Goal: Information Seeking & Learning: Learn about a topic

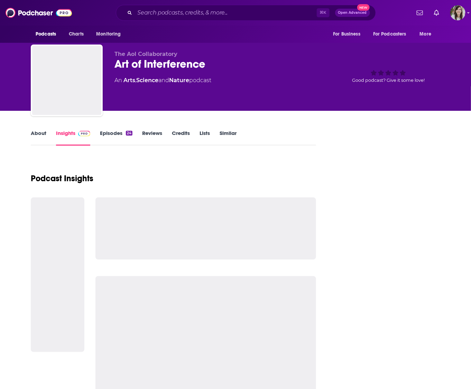
scroll to position [78, 0]
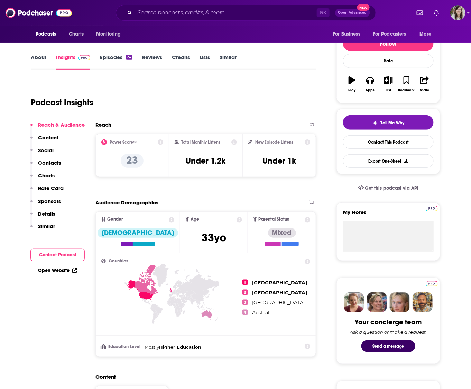
click at [153, 101] on div "Podcast Insights" at bounding box center [171, 98] width 280 height 35
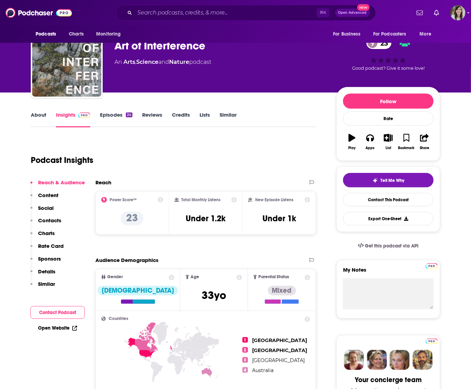
scroll to position [0, 0]
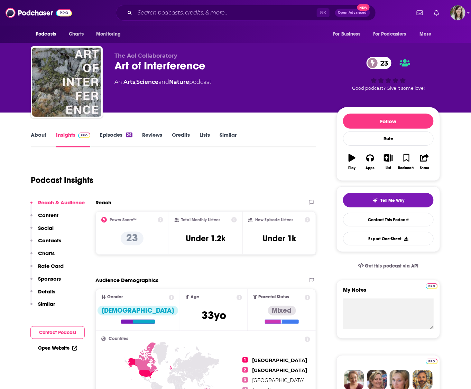
click at [38, 136] on link "About" at bounding box center [39, 140] width 16 height 16
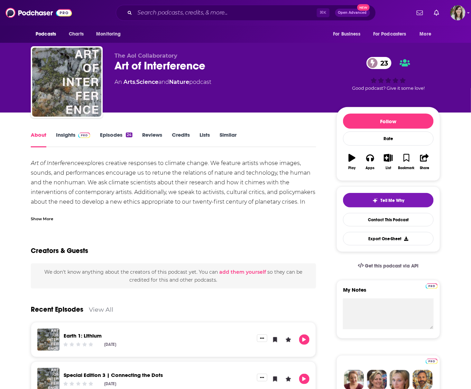
click at [35, 216] on div "Show More" at bounding box center [42, 218] width 22 height 7
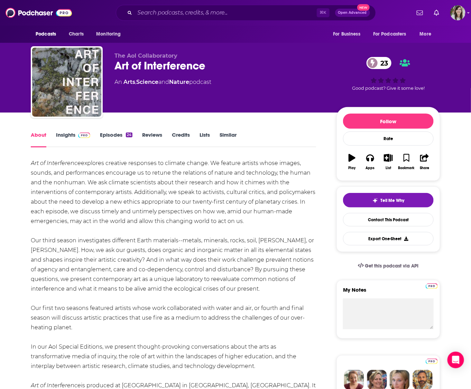
click at [67, 136] on link "Insights" at bounding box center [73, 140] width 34 height 16
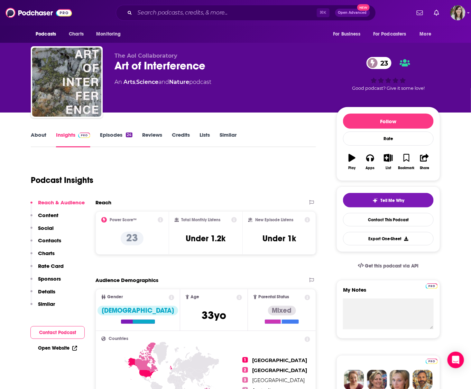
click at [109, 136] on link "Episodes 24" at bounding box center [116, 140] width 32 height 16
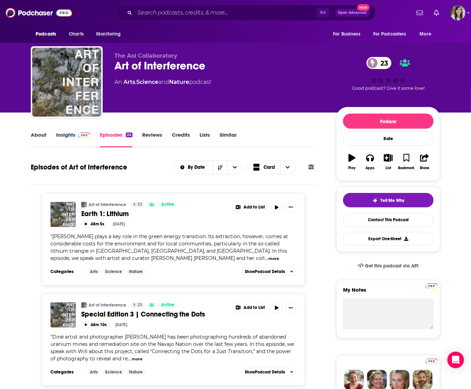
click at [269, 258] on button "more" at bounding box center [274, 259] width 11 height 6
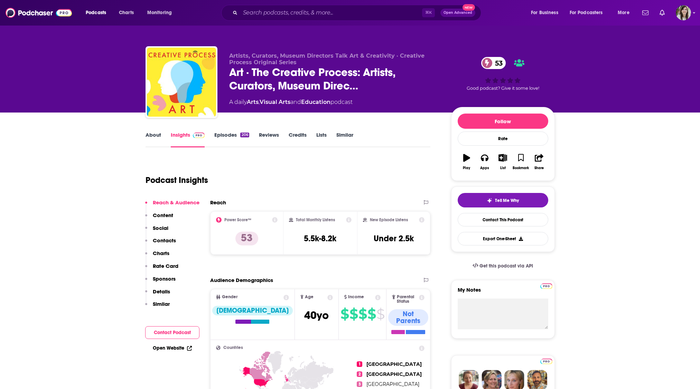
click at [148, 135] on link "About" at bounding box center [153, 140] width 16 height 16
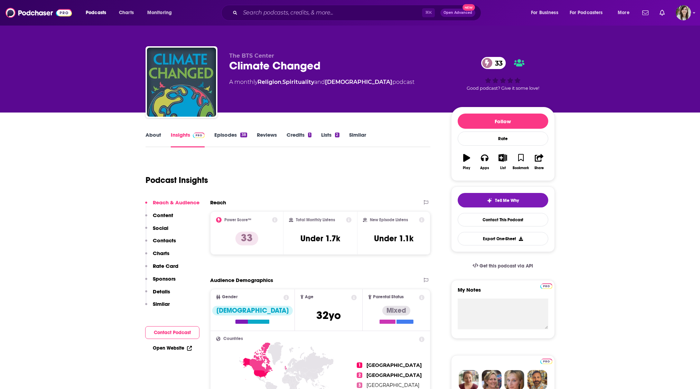
click at [153, 140] on link "About" at bounding box center [153, 140] width 16 height 16
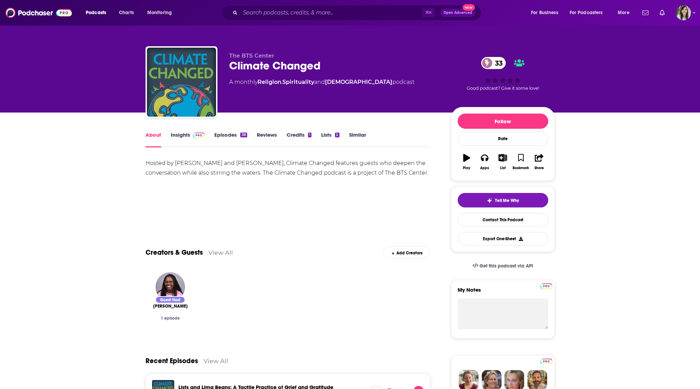
click at [234, 214] on div "Show More" at bounding box center [287, 216] width 285 height 12
click at [179, 133] on link "Insights" at bounding box center [188, 140] width 34 height 16
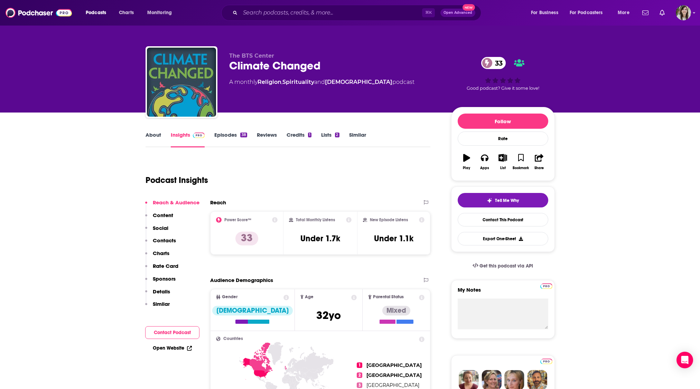
click at [225, 132] on link "Episodes 38" at bounding box center [230, 140] width 32 height 16
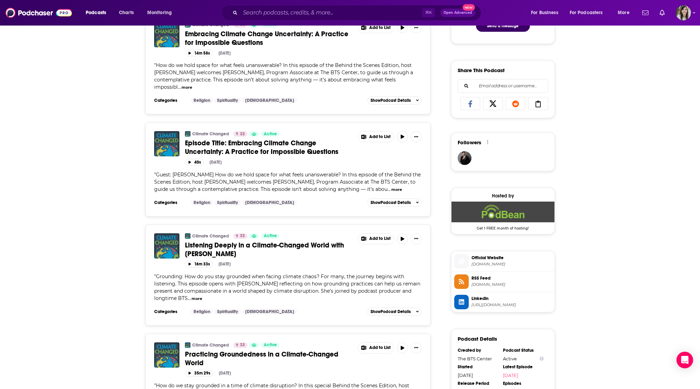
scroll to position [404, 0]
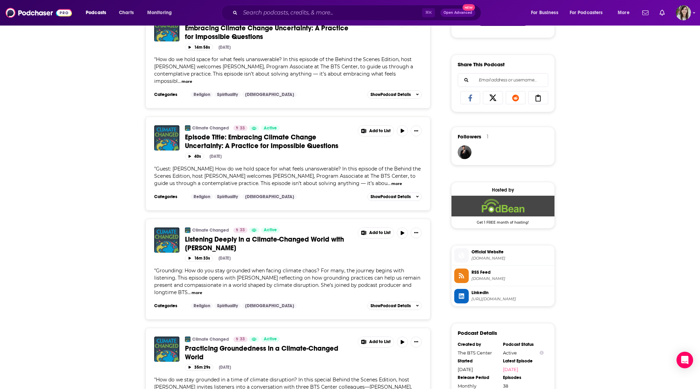
click at [197, 296] on button "more" at bounding box center [196, 293] width 11 height 6
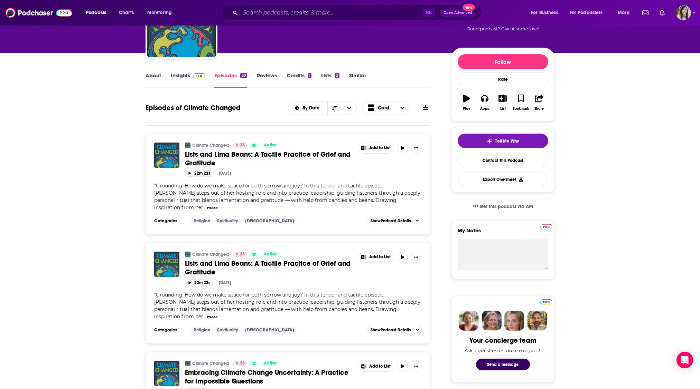
scroll to position [0, 0]
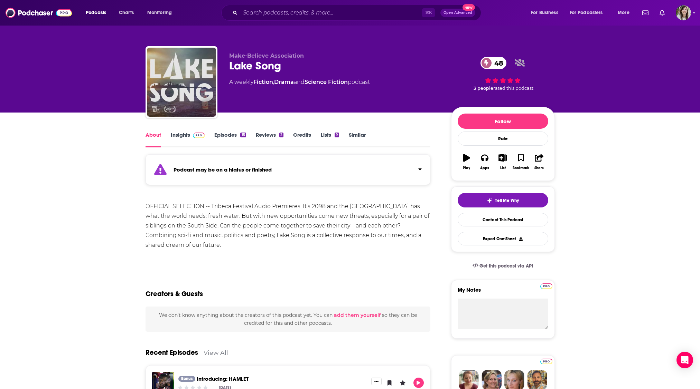
click at [175, 133] on link "Insights" at bounding box center [188, 140] width 34 height 16
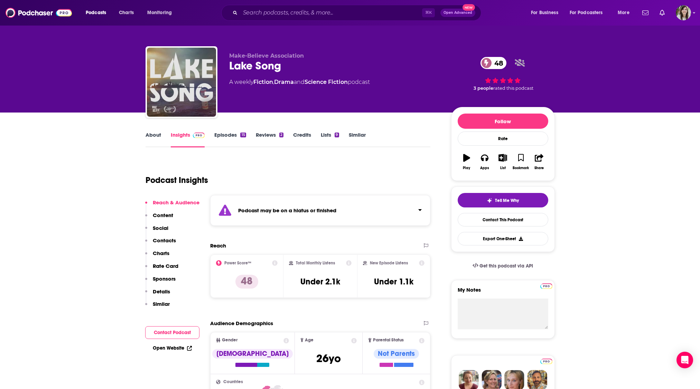
click at [229, 134] on link "Episodes 15" at bounding box center [229, 140] width 31 height 16
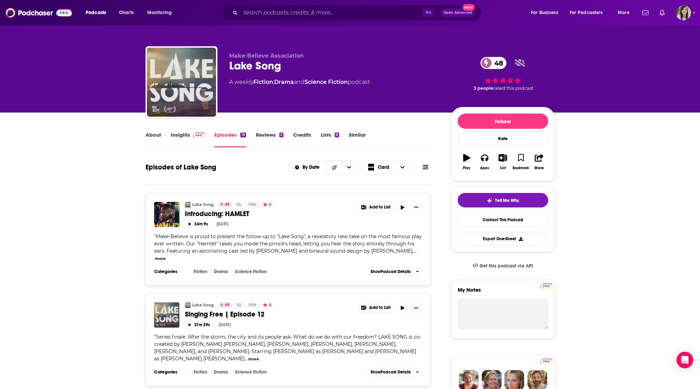
click at [179, 136] on link "Insights" at bounding box center [188, 140] width 34 height 16
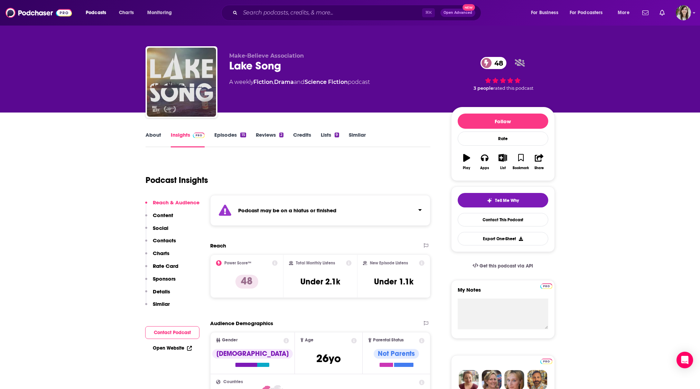
click at [222, 136] on link "Episodes 15" at bounding box center [229, 140] width 31 height 16
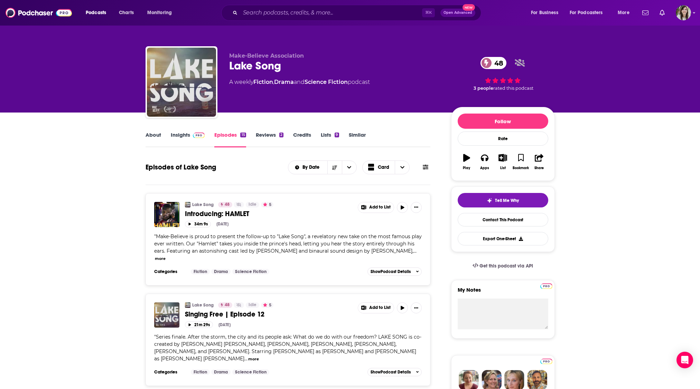
click at [269, 242] on span "Make-Believe is proud to present the follow-up to "Lake Song", a revelatory new…" at bounding box center [287, 244] width 267 height 21
click at [166, 256] on button "more" at bounding box center [160, 259] width 11 height 6
